Goal: Use online tool/utility: Utilize a website feature to perform a specific function

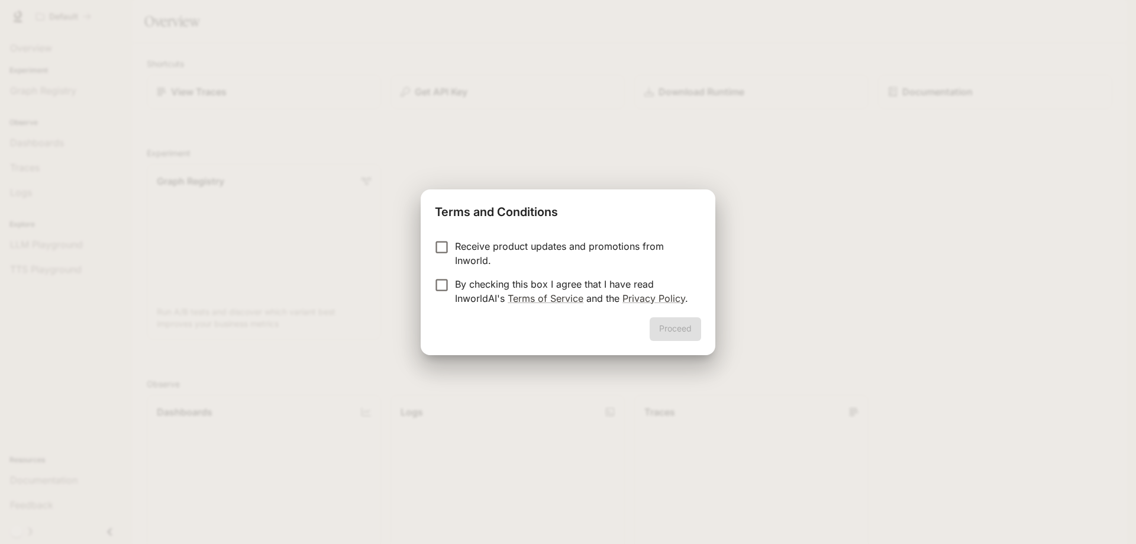
click at [544, 253] on p "Receive product updates and promotions from Inworld." at bounding box center [573, 253] width 237 height 28
click at [534, 276] on form "Receive product updates and promotions from Inworld. By checking this box I agr…" at bounding box center [568, 272] width 266 height 66
click at [536, 282] on p "By checking this box I agree that I have read InworldAI's Terms of Service and …" at bounding box center [573, 291] width 237 height 28
click at [583, 246] on p "Receive product updates and promotions from Inworld." at bounding box center [573, 253] width 237 height 28
click at [657, 325] on button "Proceed" at bounding box center [675, 329] width 51 height 24
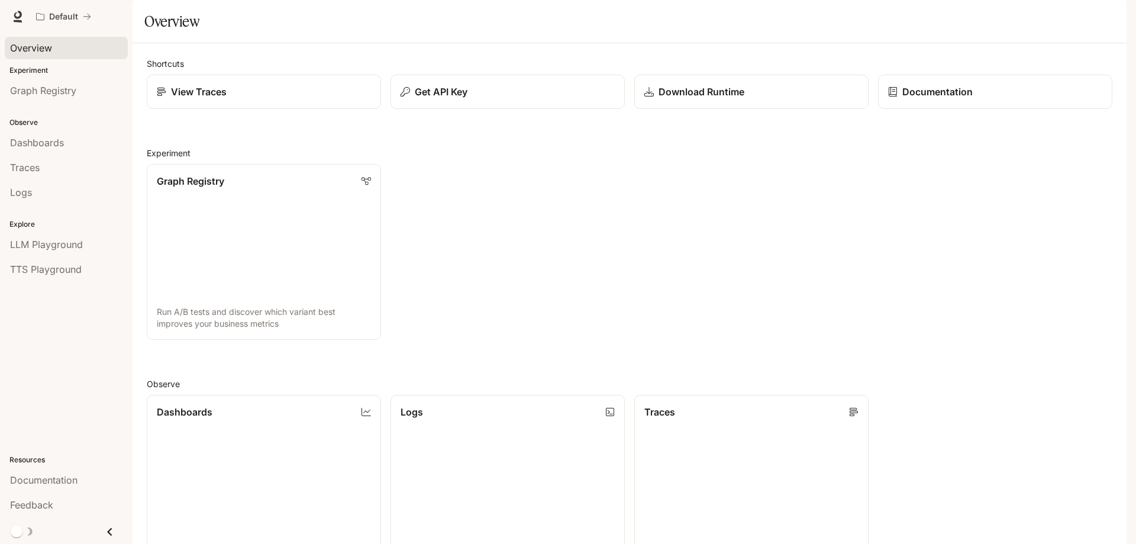
click at [73, 41] on div "Overview" at bounding box center [66, 48] width 112 height 14
click at [64, 248] on span "LLM Playground" at bounding box center [46, 244] width 73 height 14
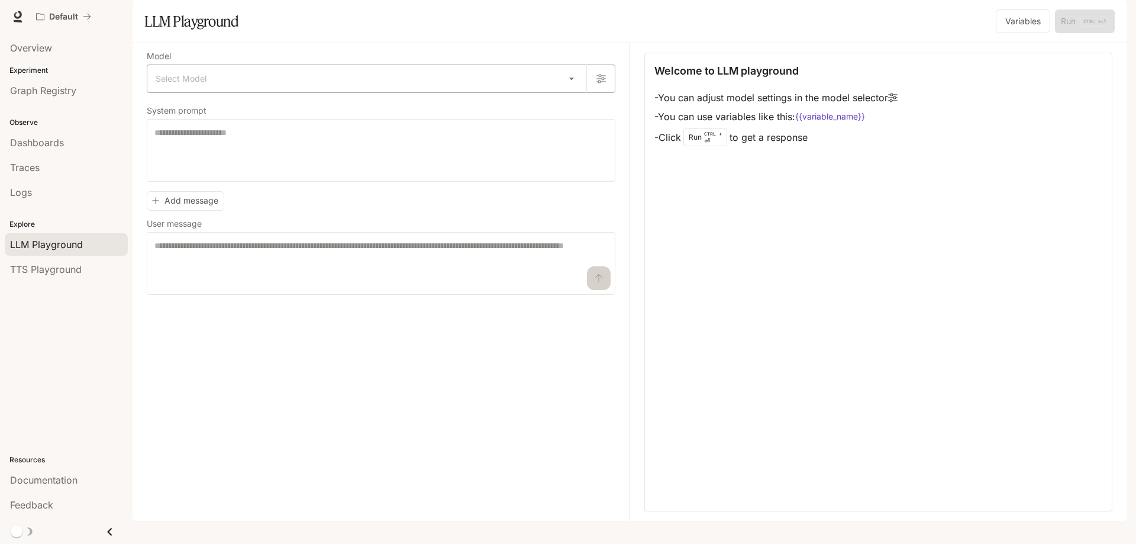
click at [220, 109] on body "Skip to main content Default Documentation Documentation Portal Overview Experi…" at bounding box center [568, 272] width 1136 height 544
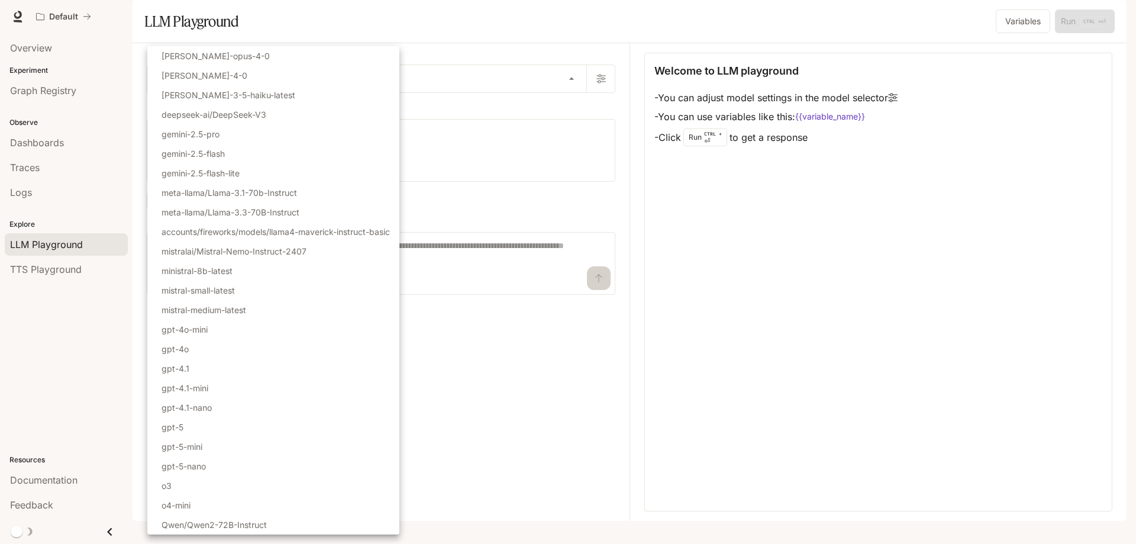
click at [249, 424] on li "gpt-5" at bounding box center [273, 427] width 252 height 20
type input "*****"
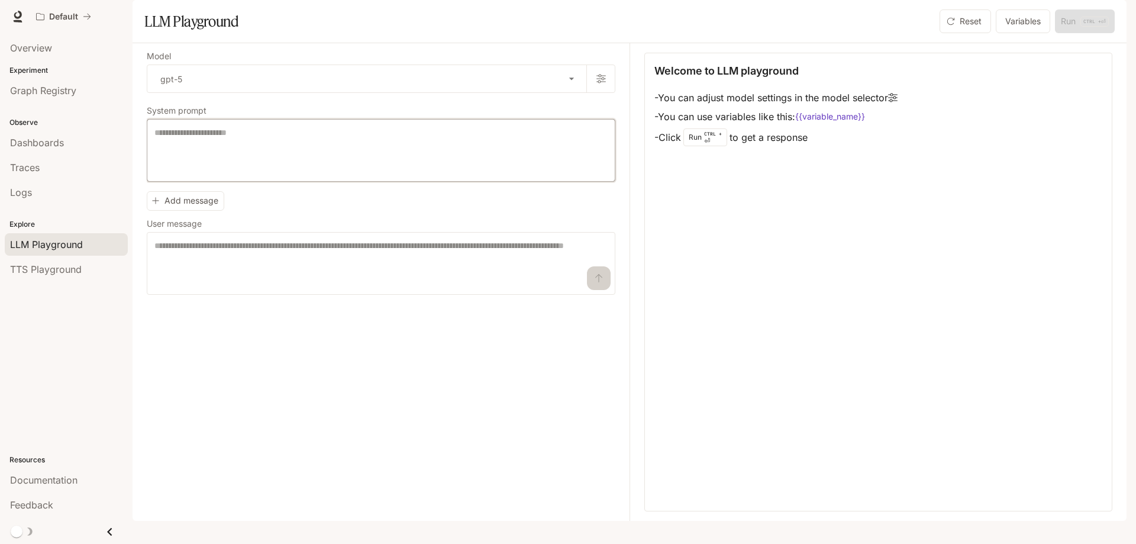
click at [265, 174] on textarea at bounding box center [380, 150] width 453 height 47
